Goal: Navigation & Orientation: Find specific page/section

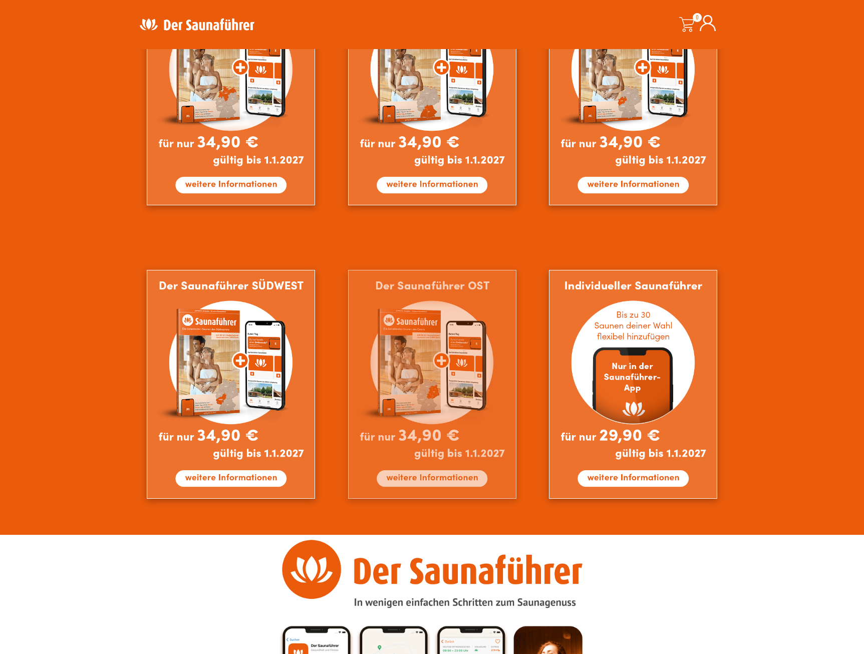
scroll to position [701, 0]
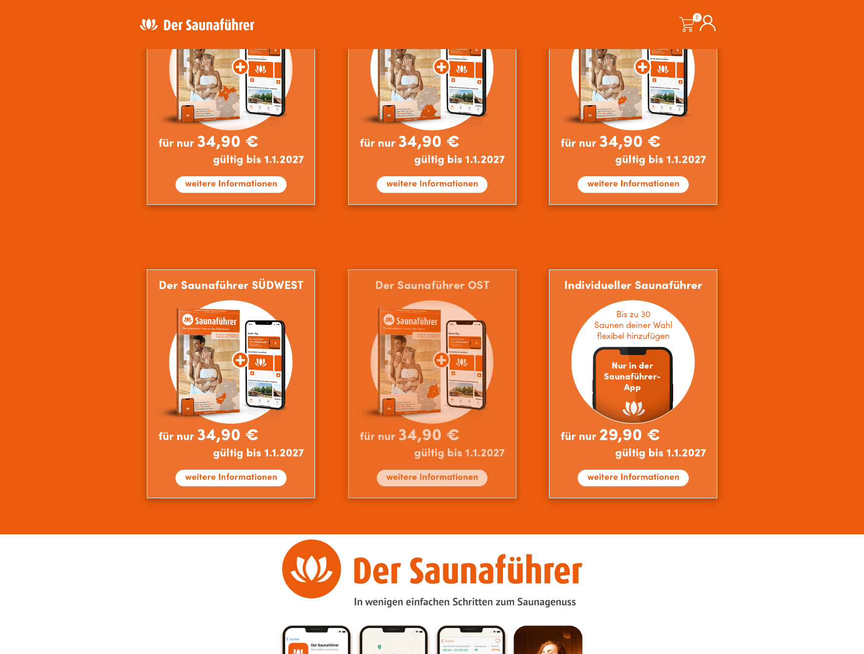
click at [449, 366] on img at bounding box center [432, 383] width 168 height 229
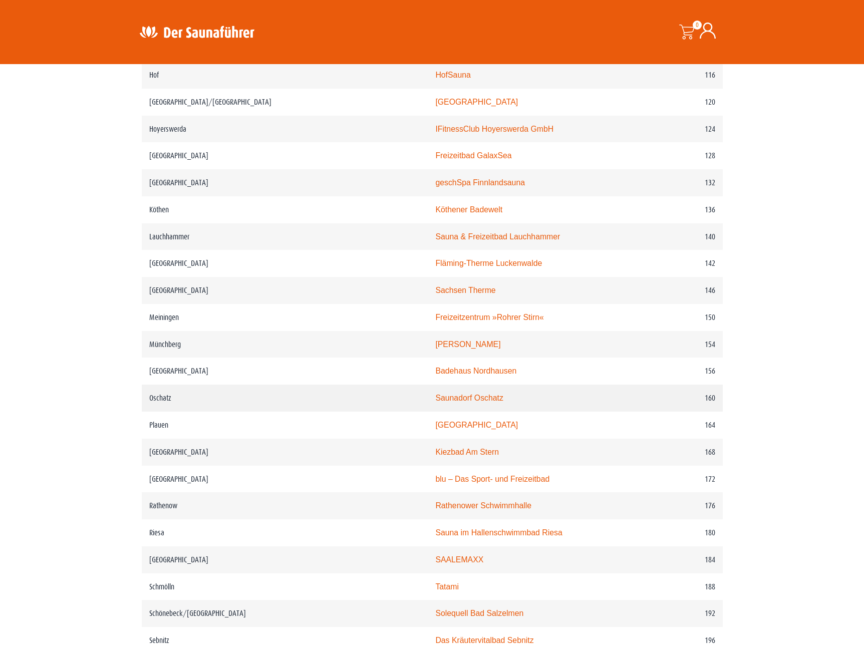
scroll to position [1202, 0]
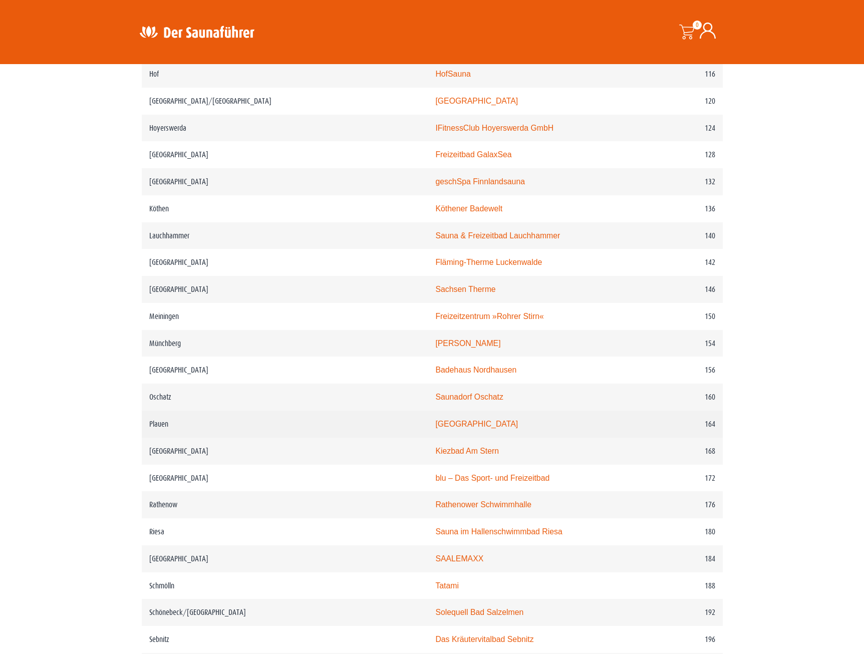
click at [435, 420] on link "Hotel Alexandra" at bounding box center [476, 424] width 83 height 9
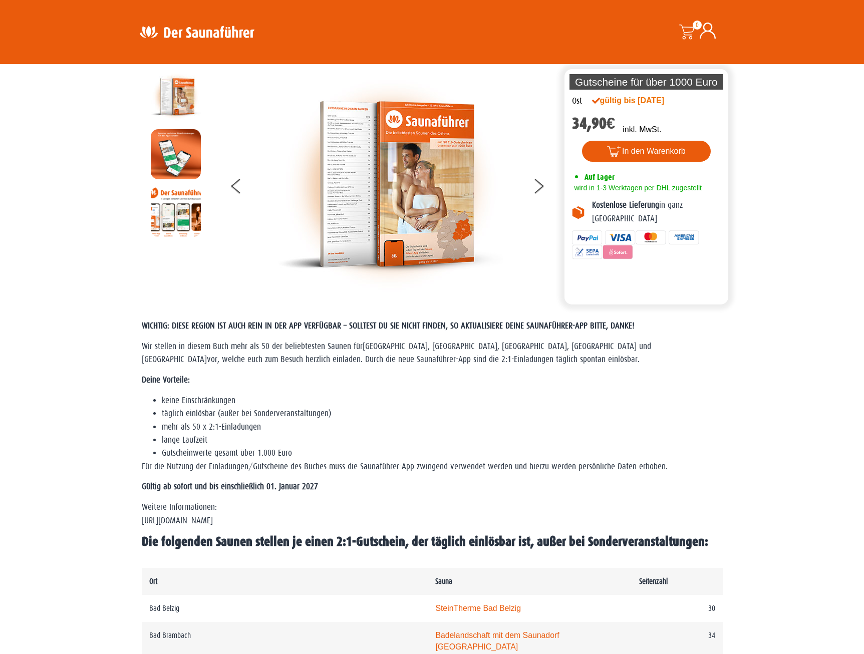
scroll to position [0, 0]
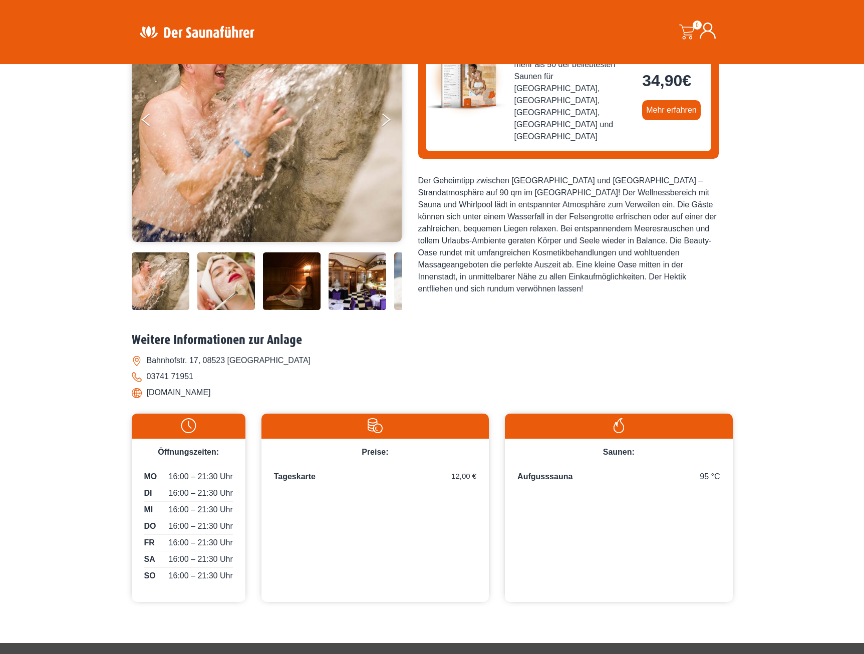
scroll to position [50, 0]
